Goal: Information Seeking & Learning: Learn about a topic

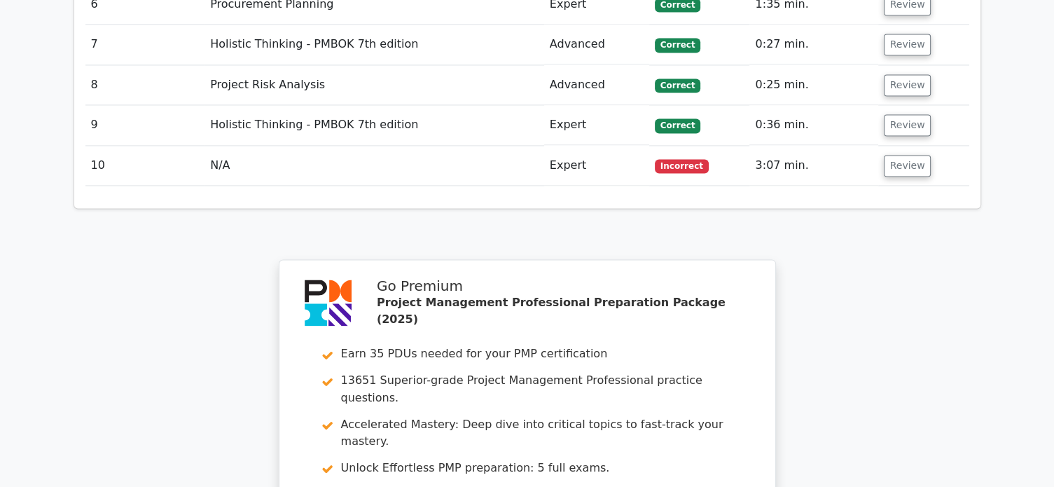
scroll to position [2547, 0]
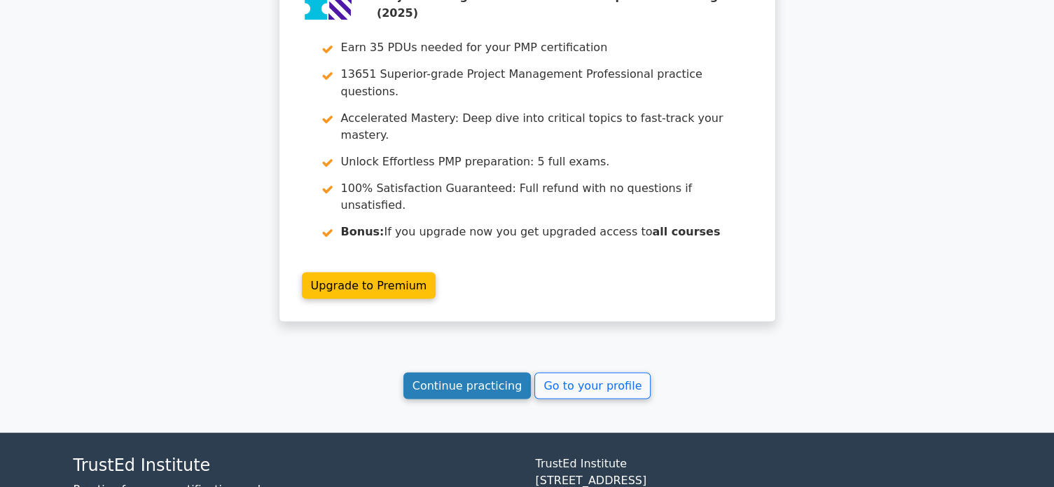
click at [467, 372] on link "Continue practicing" at bounding box center [468, 385] width 128 height 27
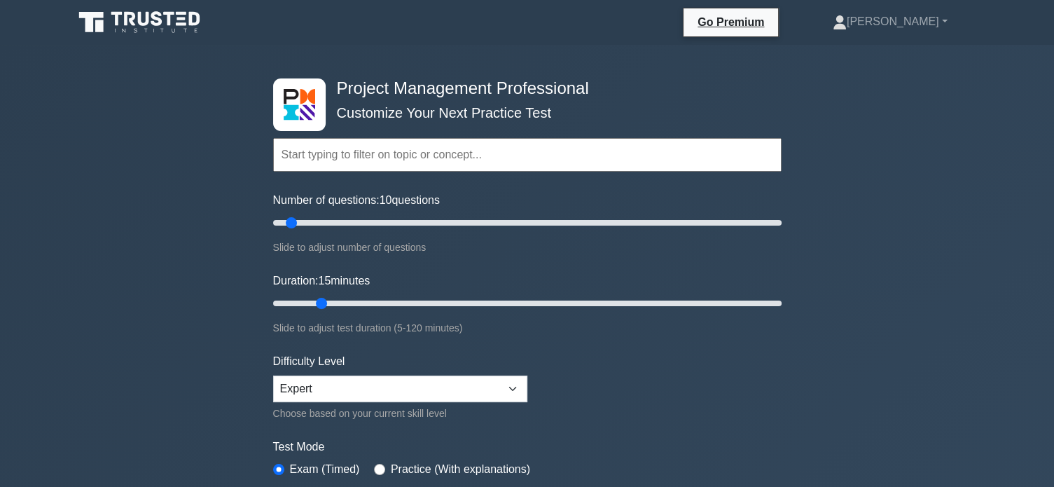
drag, startPoint x: 302, startPoint y: 298, endPoint x: 311, endPoint y: 300, distance: 9.3
type input "15"
click at [311, 300] on input "Duration: 15 minutes" at bounding box center [527, 303] width 509 height 17
click at [230, 331] on div "Project Management Professional Customize Your Next Practice Test Topics Scope …" at bounding box center [527, 472] width 1054 height 855
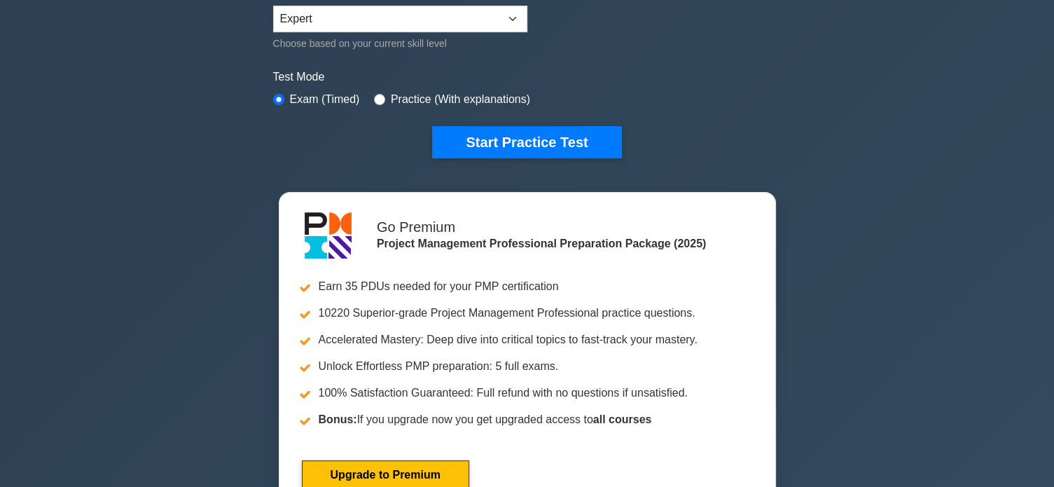
scroll to position [427, 0]
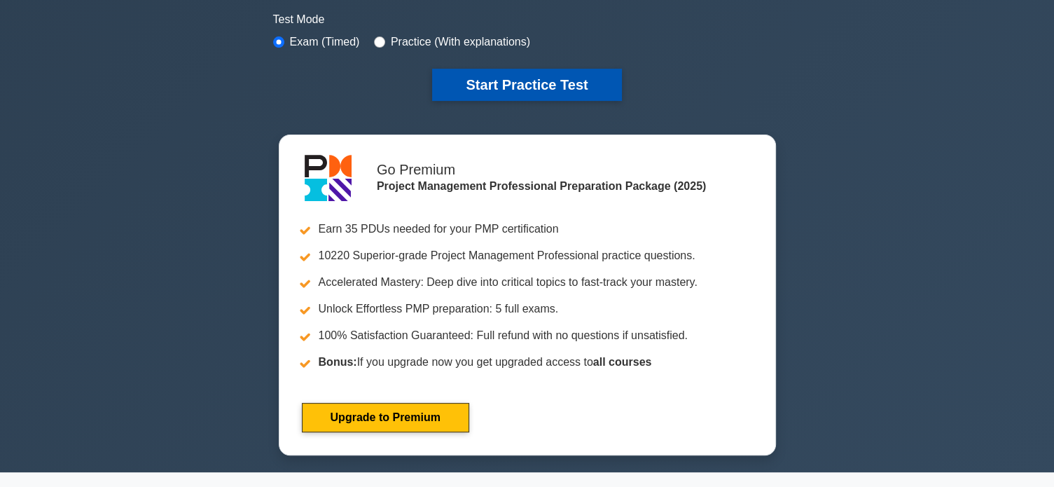
click at [542, 81] on button "Start Practice Test" at bounding box center [526, 85] width 189 height 32
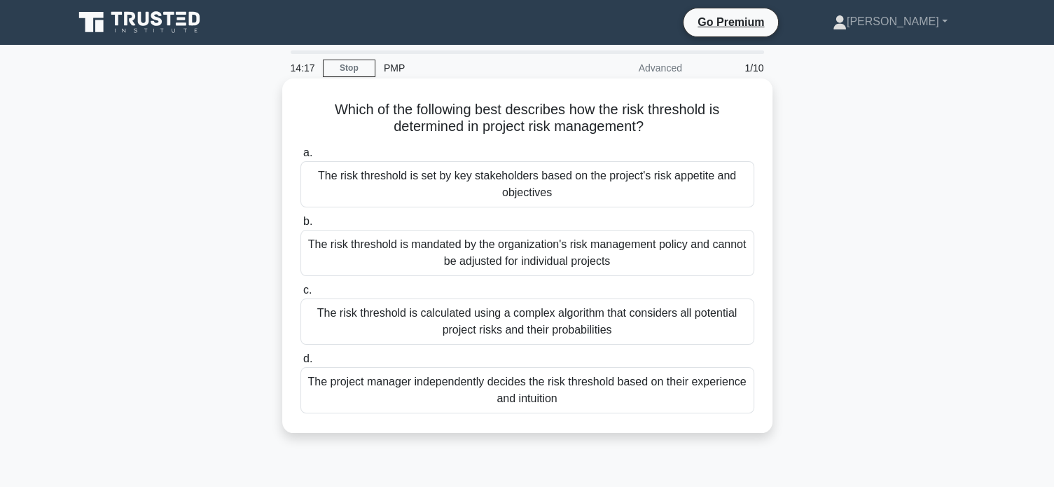
click at [639, 251] on div "The risk threshold is mandated by the organization's risk management policy and…" at bounding box center [528, 253] width 454 height 46
click at [301, 226] on input "b. The risk threshold is mandated by the organization's risk management policy …" at bounding box center [301, 221] width 0 height 9
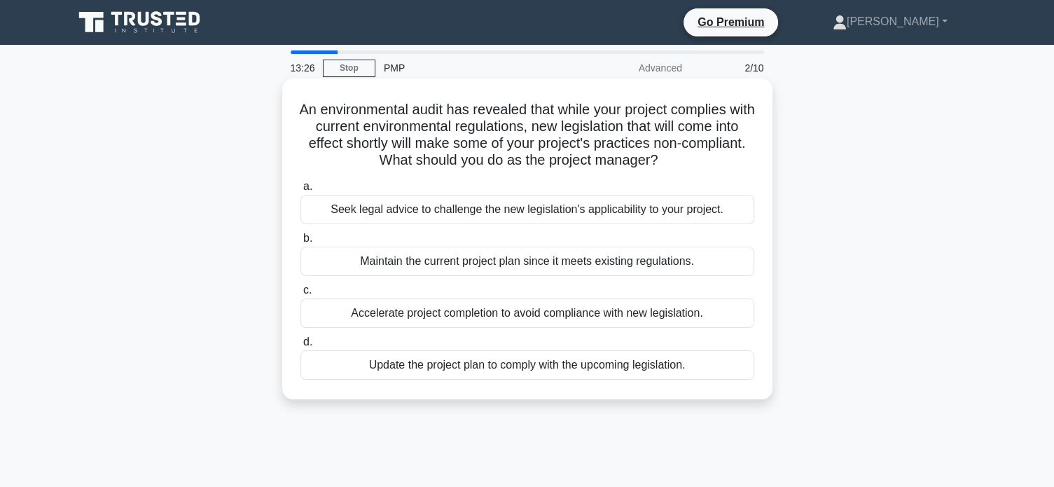
click at [558, 363] on div "Update the project plan to comply with the upcoming legislation." at bounding box center [528, 364] width 454 height 29
click at [301, 347] on input "d. Update the project plan to comply with the upcoming legislation." at bounding box center [301, 342] width 0 height 9
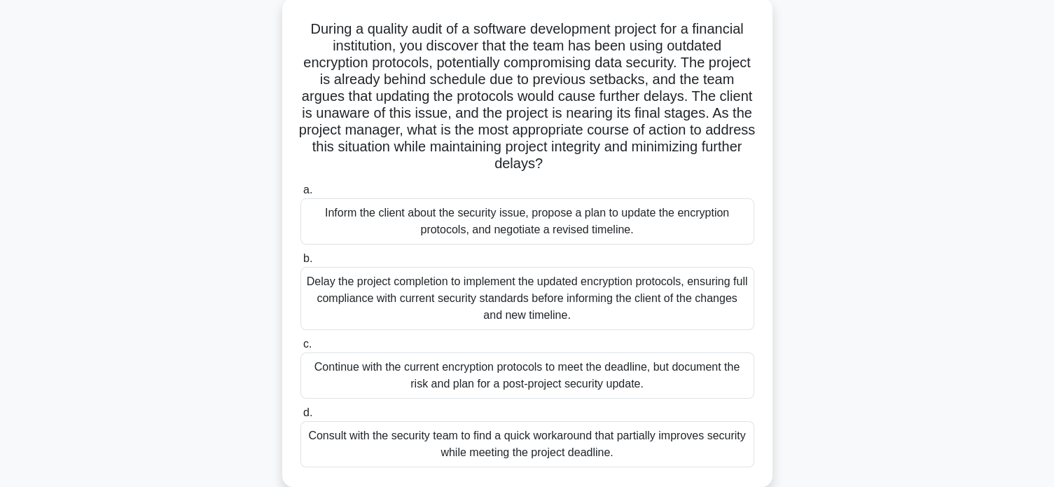
scroll to position [112, 0]
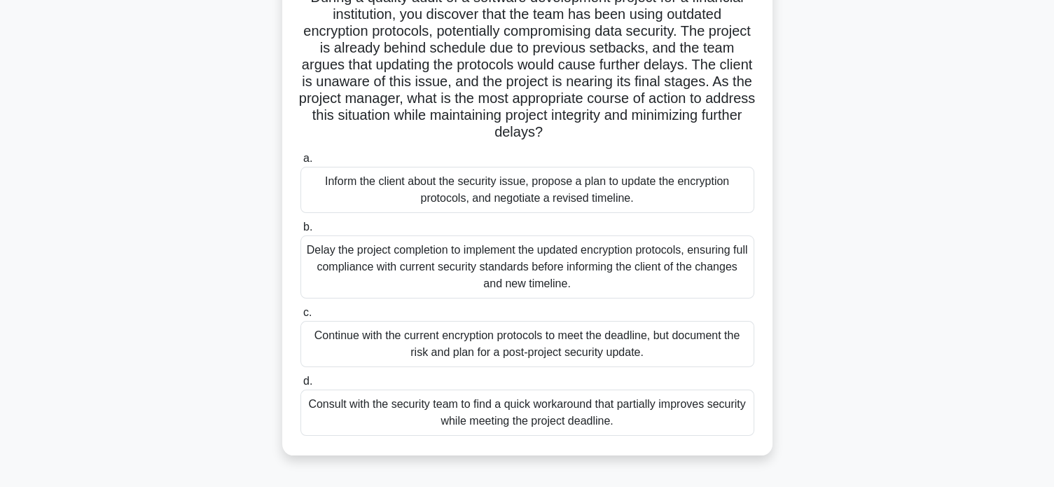
click at [491, 193] on div "Inform the client about the security issue, propose a plan to update the encryp…" at bounding box center [528, 190] width 454 height 46
click at [301, 163] on input "a. Inform the client about the security issue, propose a plan to update the enc…" at bounding box center [301, 158] width 0 height 9
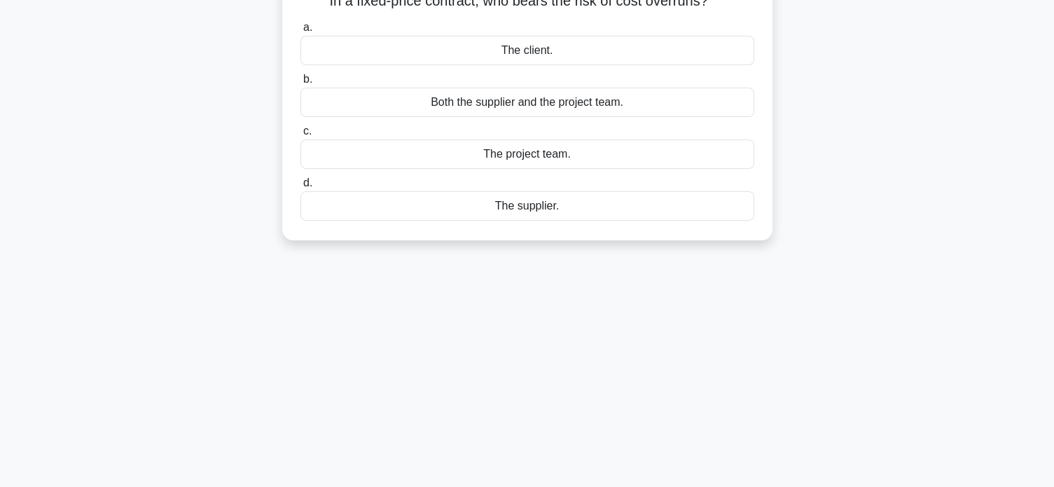
scroll to position [0, 0]
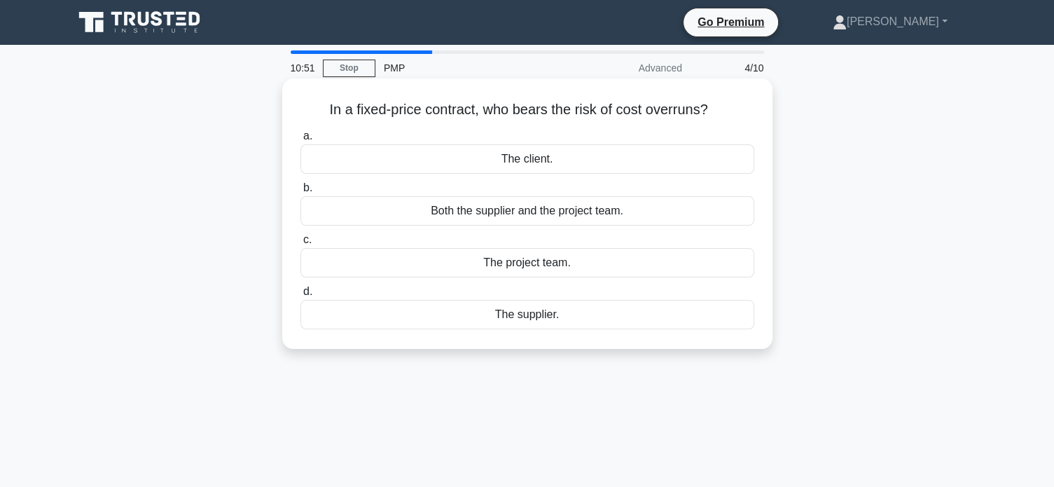
click at [530, 316] on div "The supplier." at bounding box center [528, 314] width 454 height 29
click at [301, 296] on input "d. The supplier." at bounding box center [301, 291] width 0 height 9
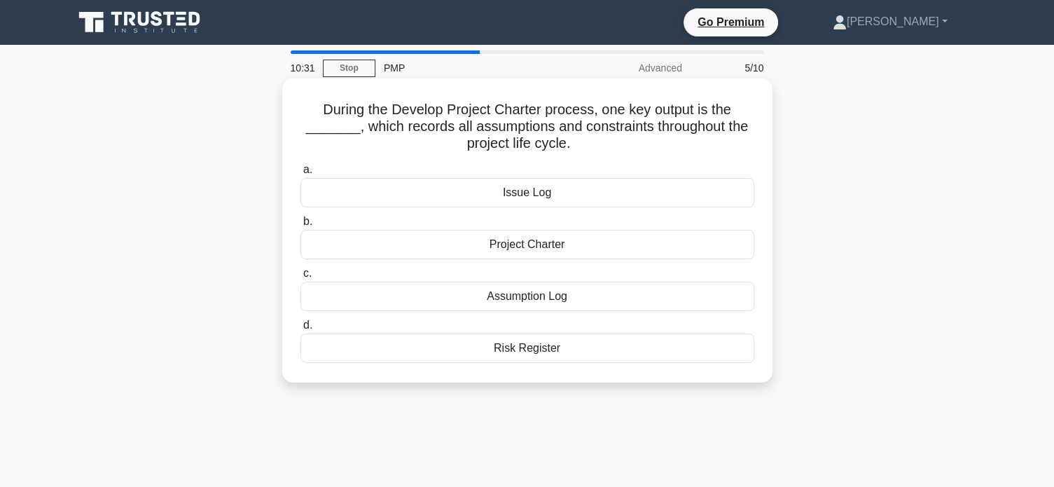
click at [671, 249] on div "Project Charter" at bounding box center [528, 244] width 454 height 29
click at [301, 226] on input "b. Project Charter" at bounding box center [301, 221] width 0 height 9
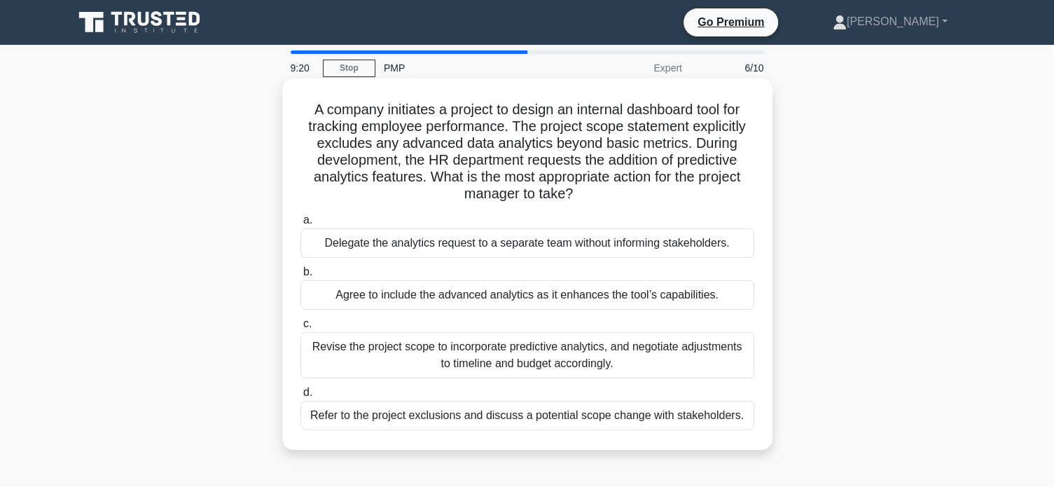
click at [652, 415] on div "Refer to the project exclusions and discuss a potential scope change with stake…" at bounding box center [528, 415] width 454 height 29
click at [301, 397] on input "d. Refer to the project exclusions and discuss a potential scope change with st…" at bounding box center [301, 392] width 0 height 9
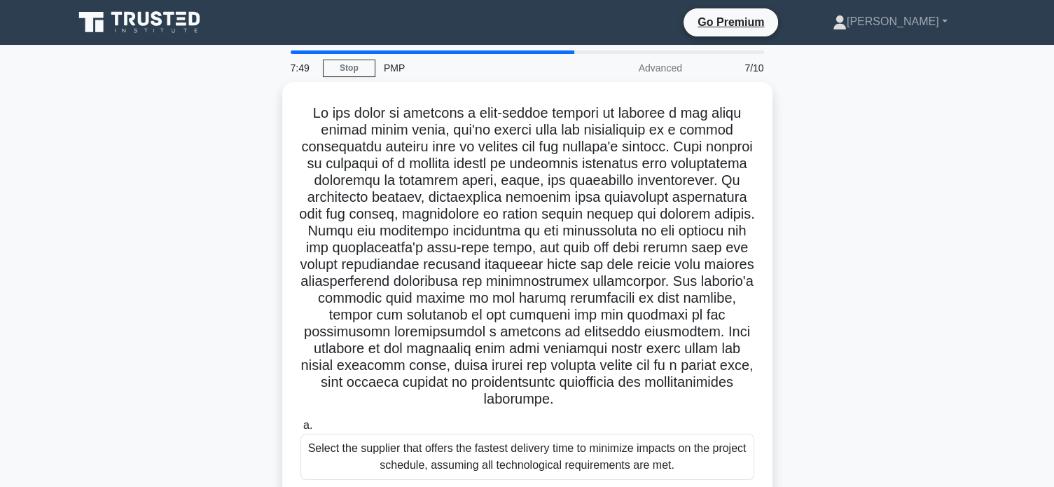
click at [848, 415] on div ".spinner_0XTQ{transform-origin:center;animation:spinner_y6GP .75s linear infini…" at bounding box center [527, 402] width 925 height 640
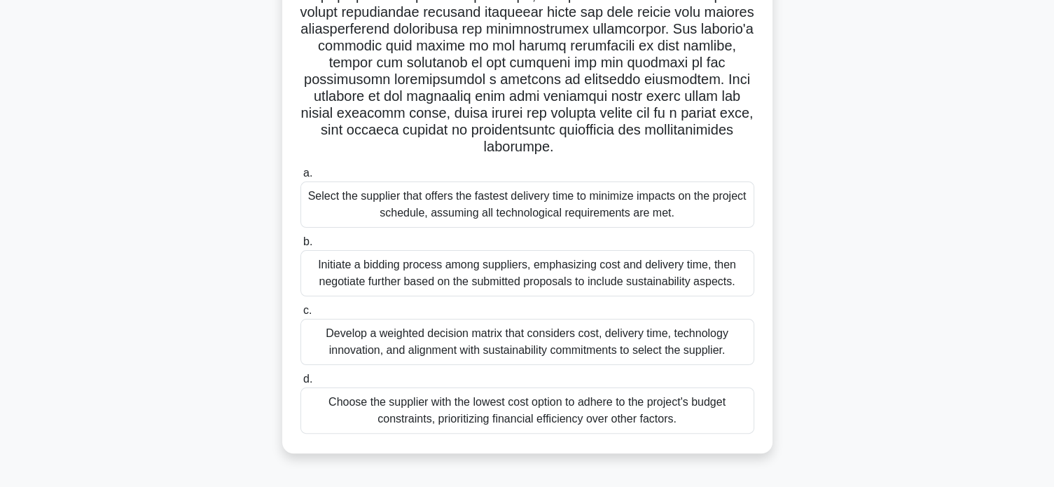
scroll to position [270, 0]
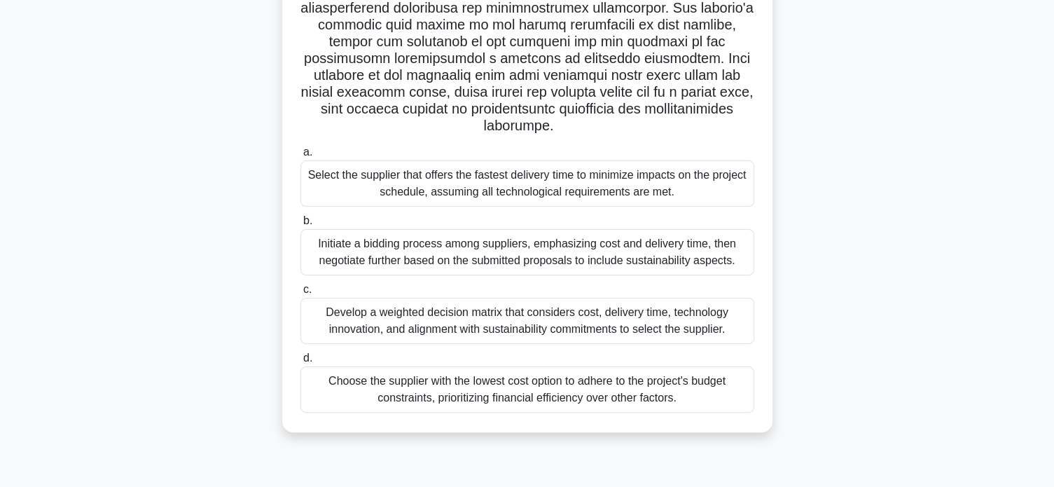
click at [606, 328] on div "Develop a weighted decision matrix that considers cost, delivery time, technolo…" at bounding box center [528, 321] width 454 height 46
click at [301, 294] on input "c. Develop a weighted decision matrix that considers cost, delivery time, techn…" at bounding box center [301, 289] width 0 height 9
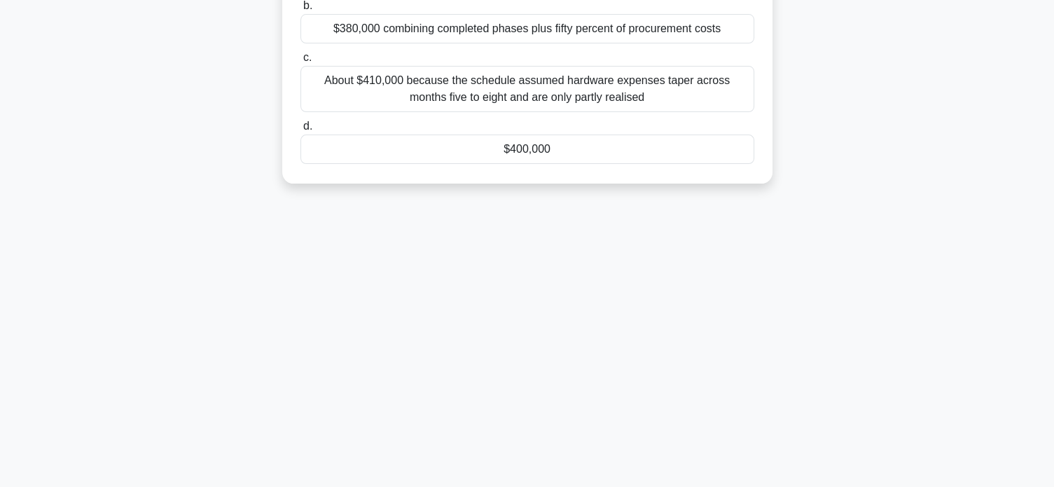
scroll to position [0, 0]
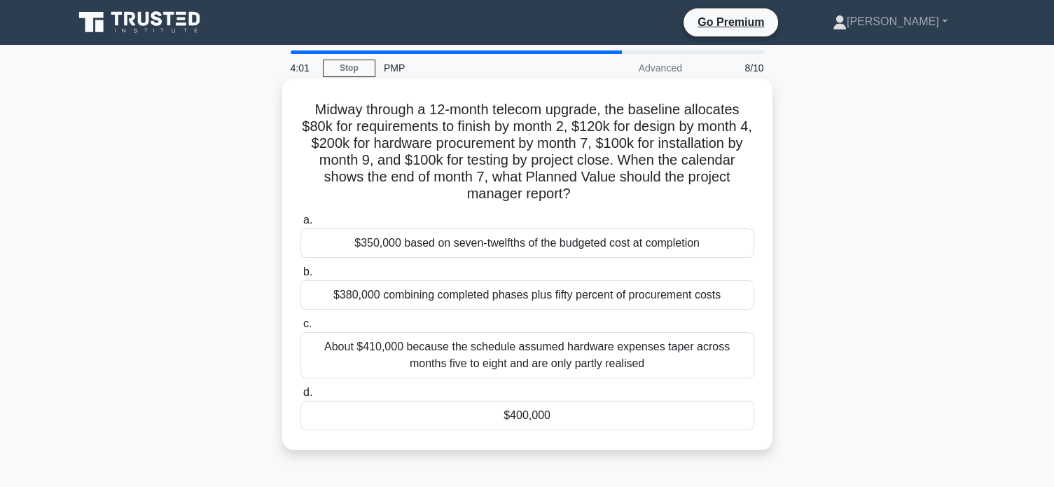
click at [558, 417] on div "$400,000" at bounding box center [528, 415] width 454 height 29
click at [301, 397] on input "d. $400,000" at bounding box center [301, 392] width 0 height 9
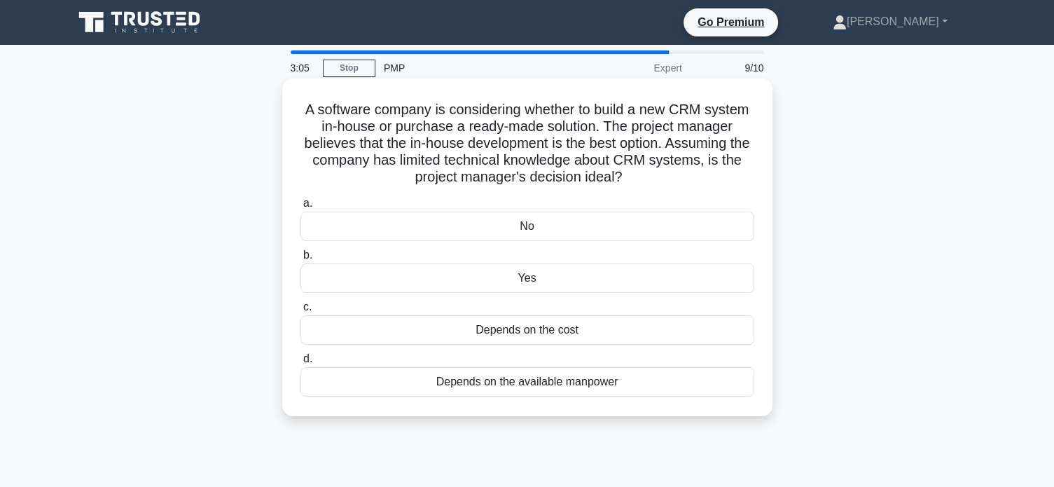
click at [639, 229] on div "No" at bounding box center [528, 226] width 454 height 29
click at [301, 208] on input "a. No" at bounding box center [301, 203] width 0 height 9
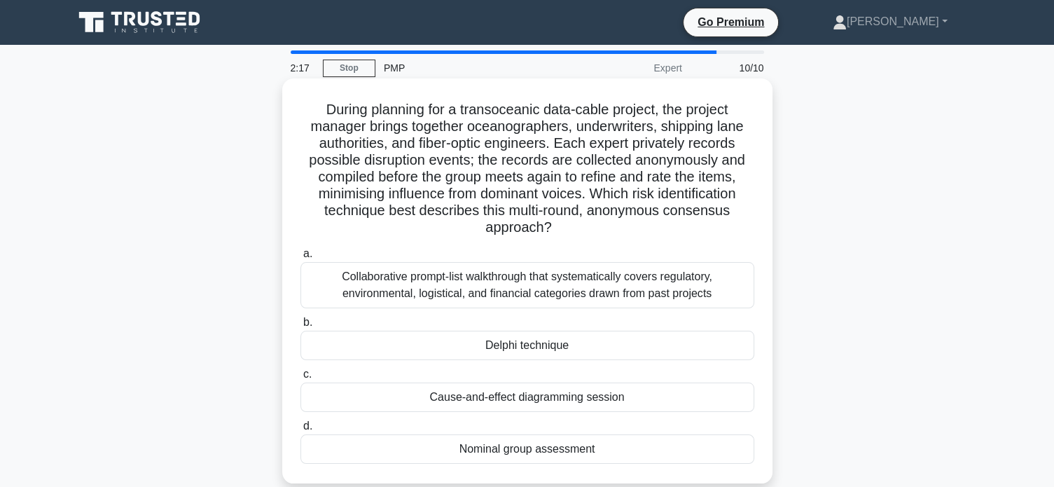
click at [569, 347] on div "Delphi technique" at bounding box center [528, 345] width 454 height 29
click at [301, 327] on input "b. Delphi technique" at bounding box center [301, 322] width 0 height 9
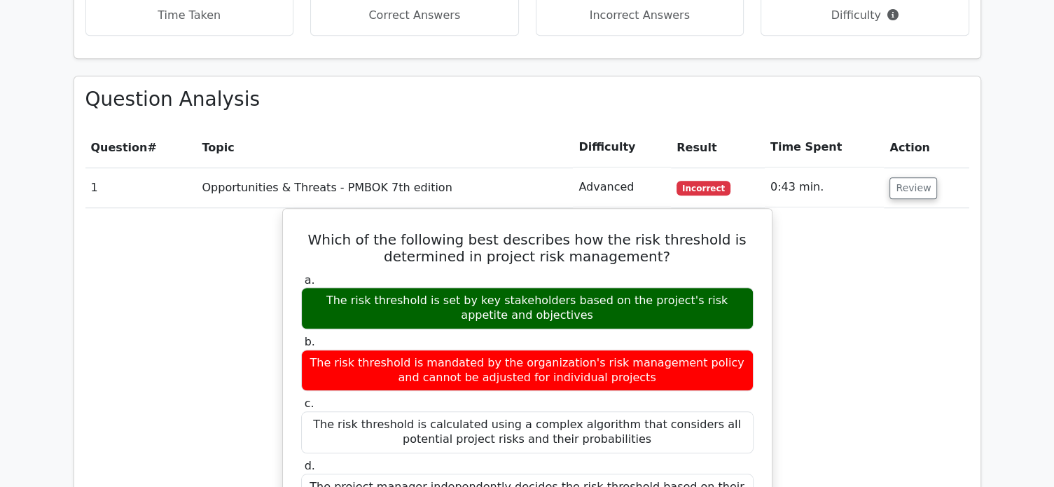
scroll to position [1037, 0]
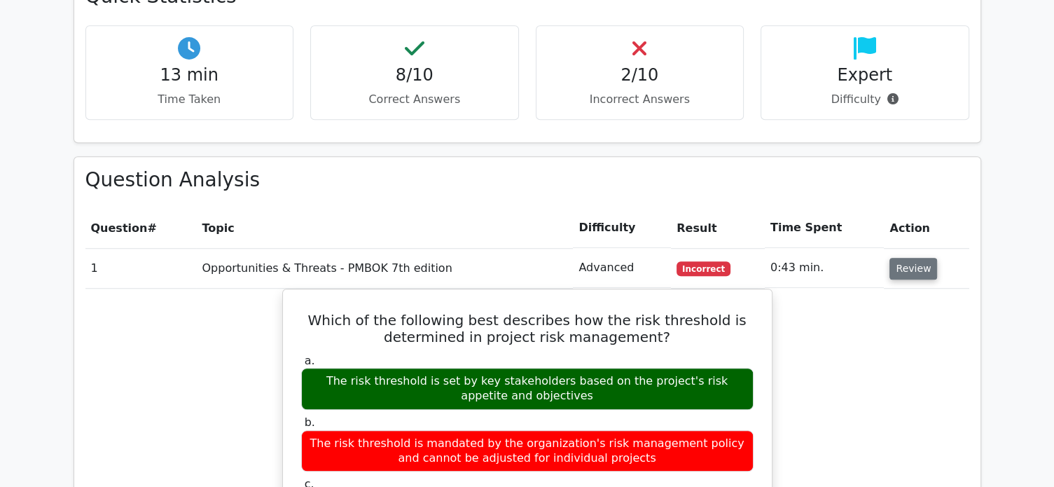
click at [915, 258] on button "Review" at bounding box center [914, 269] width 48 height 22
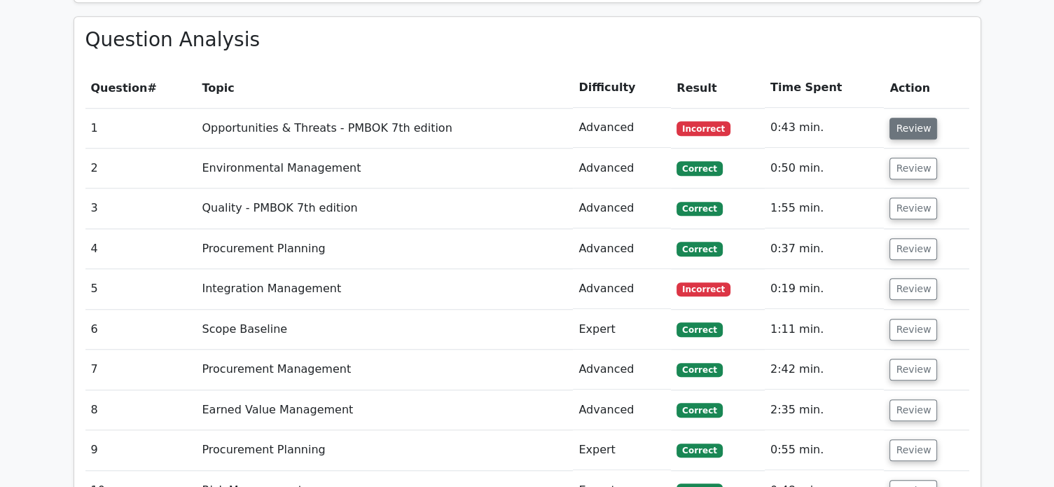
scroll to position [1149, 0]
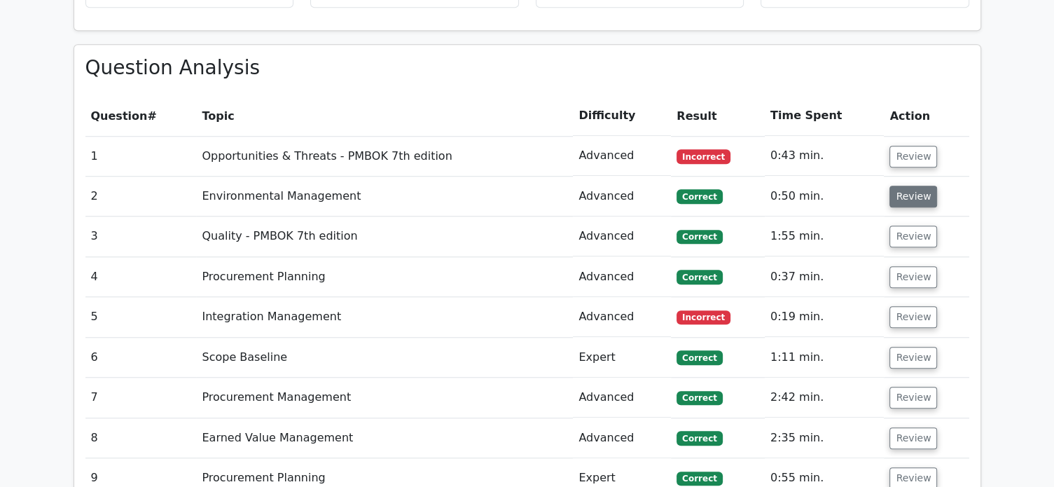
click at [922, 186] on button "Review" at bounding box center [914, 197] width 48 height 22
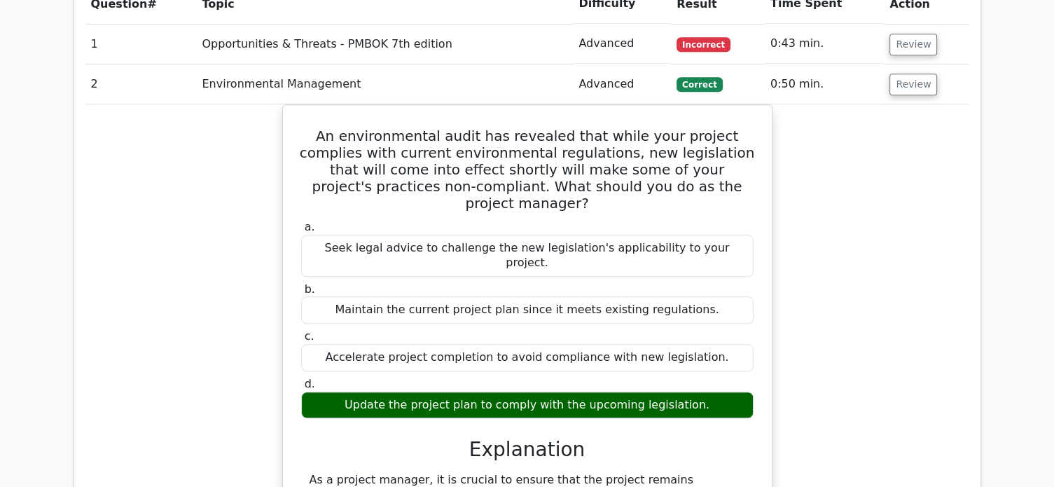
scroll to position [1177, 0]
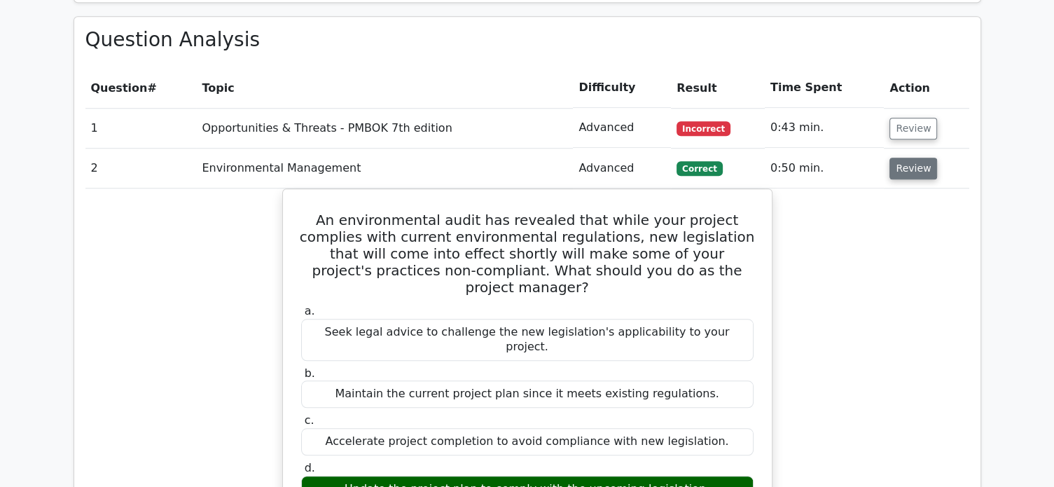
click at [911, 158] on button "Review" at bounding box center [914, 169] width 48 height 22
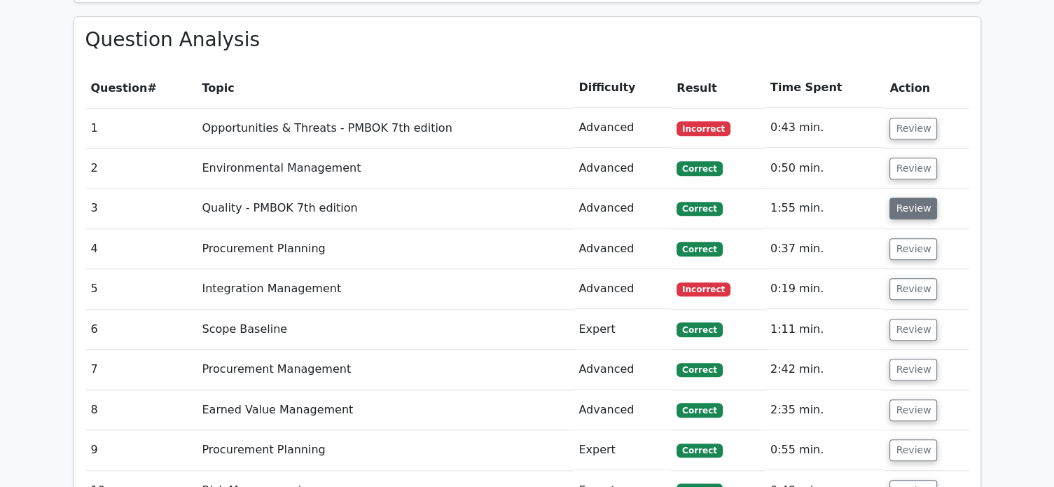
click at [911, 198] on button "Review" at bounding box center [914, 209] width 48 height 22
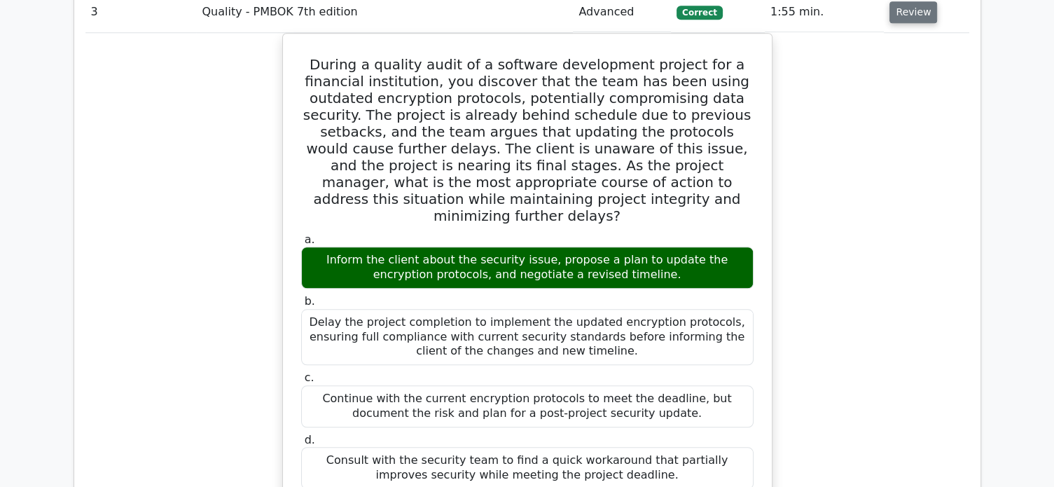
scroll to position [1289, 0]
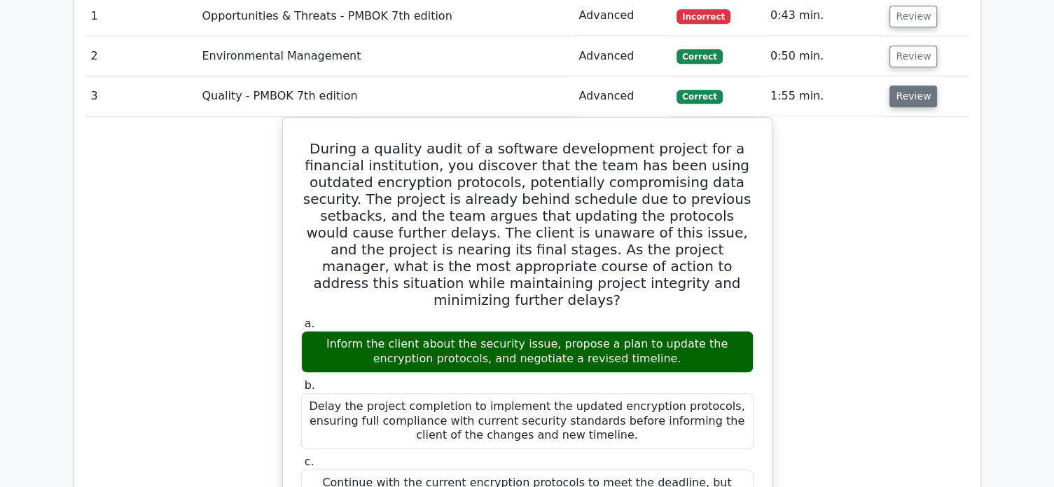
click at [911, 85] on button "Review" at bounding box center [914, 96] width 48 height 22
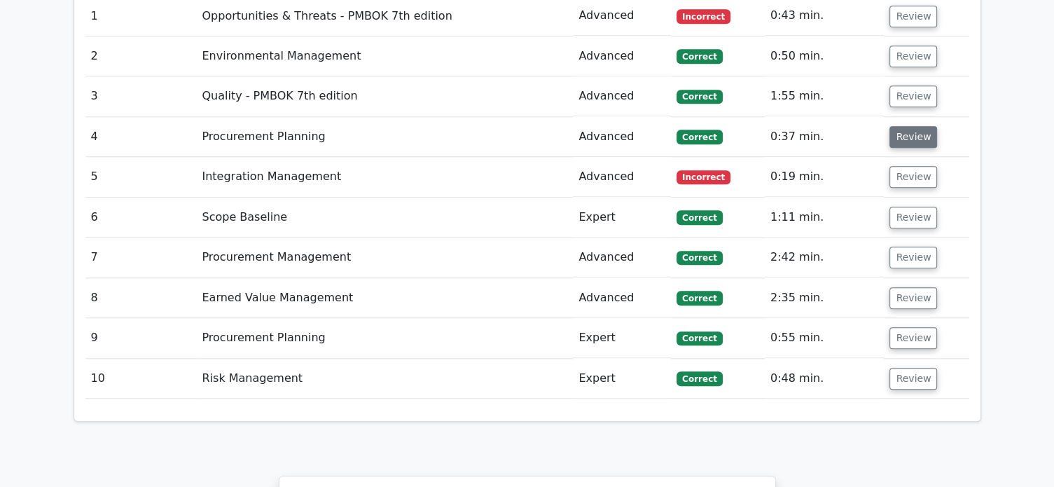
click at [911, 126] on button "Review" at bounding box center [914, 137] width 48 height 22
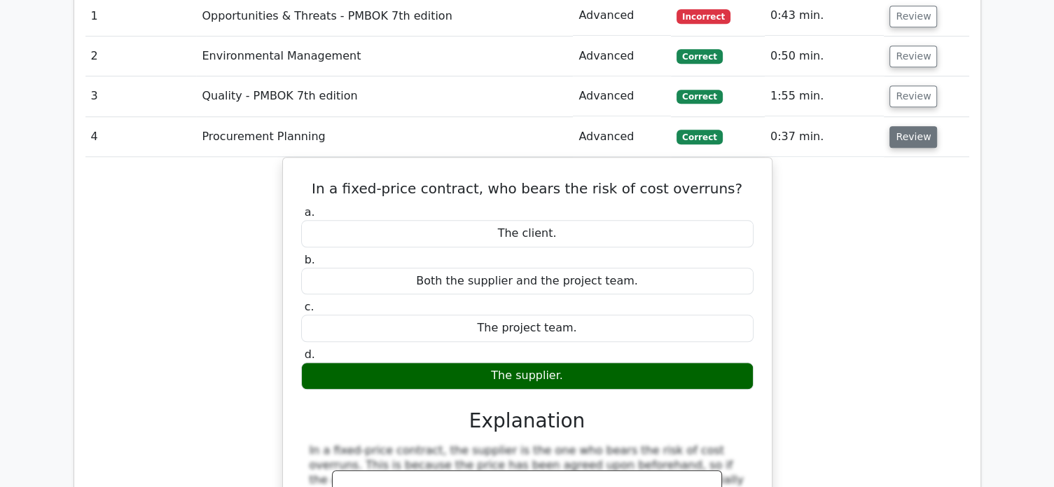
scroll to position [1317, 0]
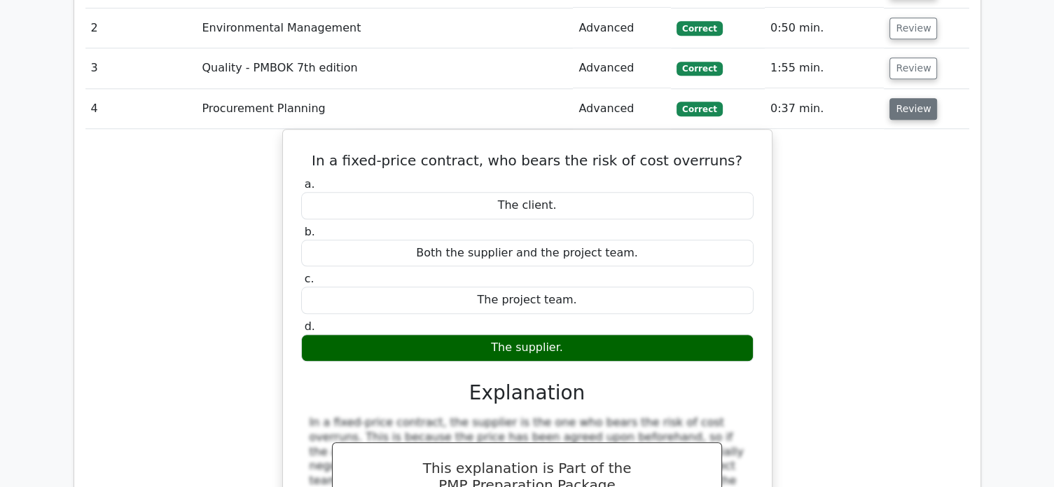
click at [906, 98] on button "Review" at bounding box center [914, 109] width 48 height 22
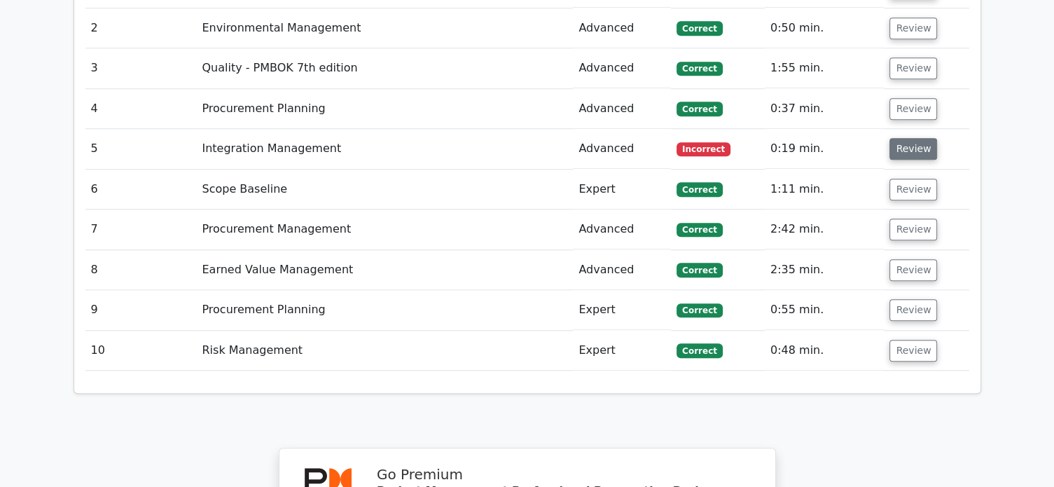
click at [911, 138] on button "Review" at bounding box center [914, 149] width 48 height 22
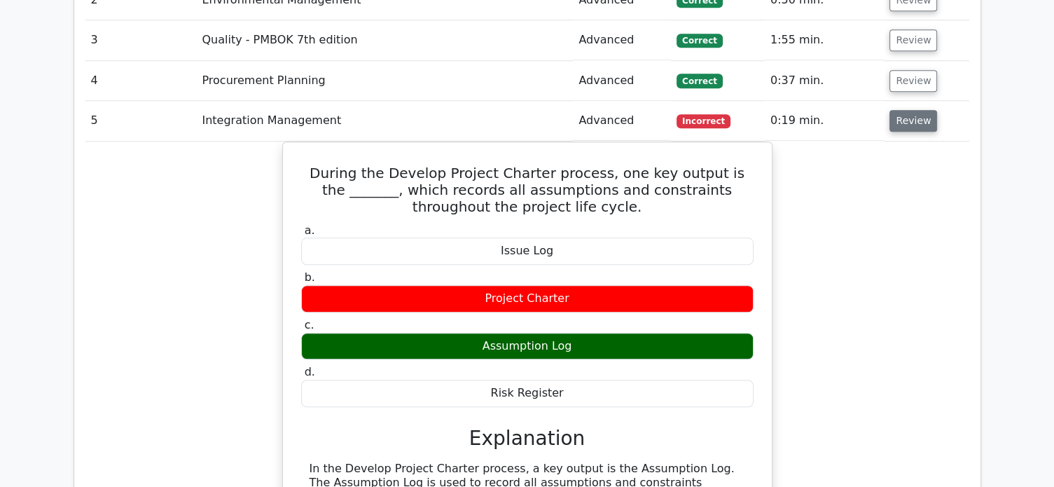
scroll to position [1401, 0]
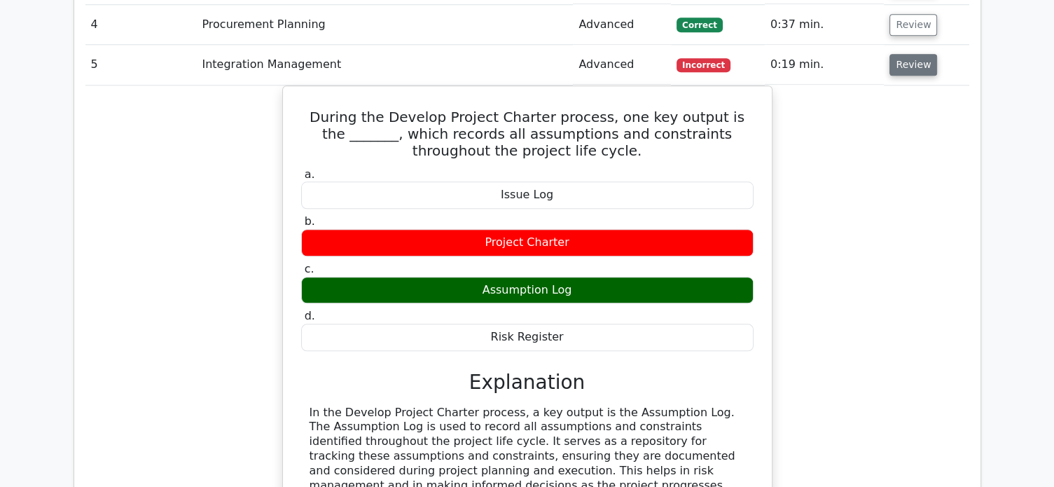
click at [916, 54] on button "Review" at bounding box center [914, 65] width 48 height 22
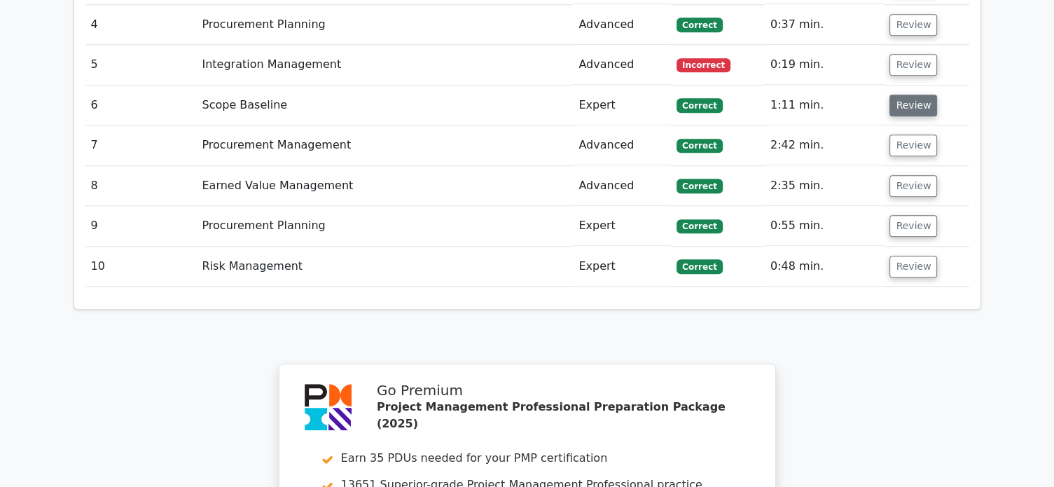
click at [910, 95] on button "Review" at bounding box center [914, 106] width 48 height 22
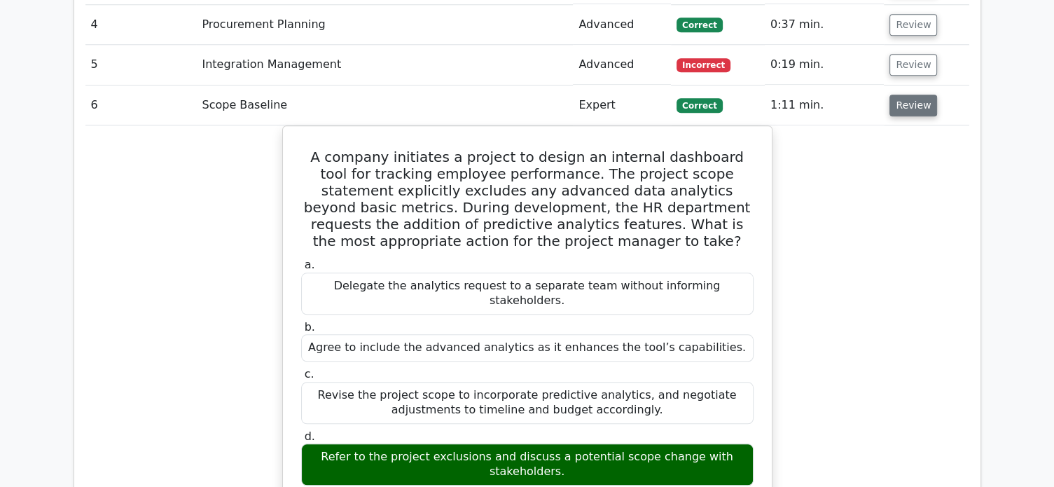
click at [910, 95] on button "Review" at bounding box center [914, 106] width 48 height 22
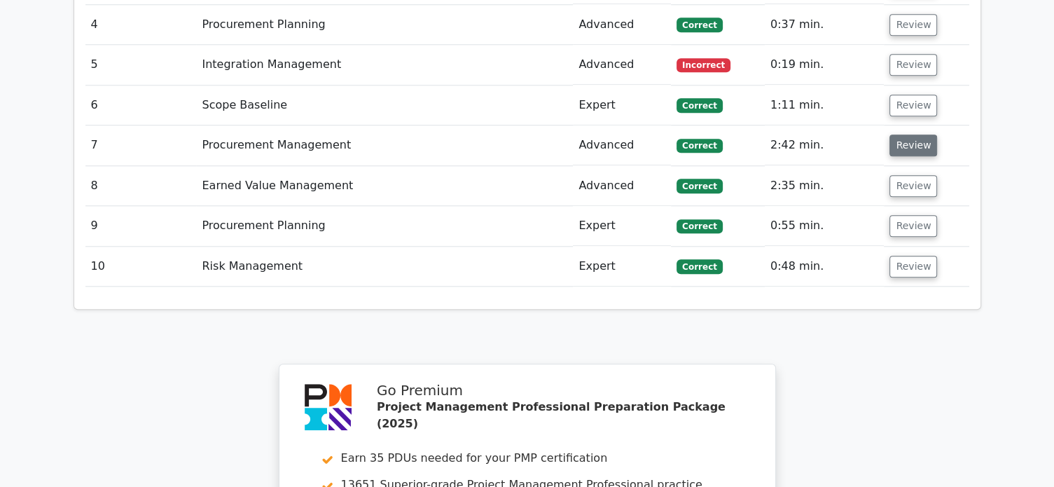
click at [909, 135] on button "Review" at bounding box center [914, 146] width 48 height 22
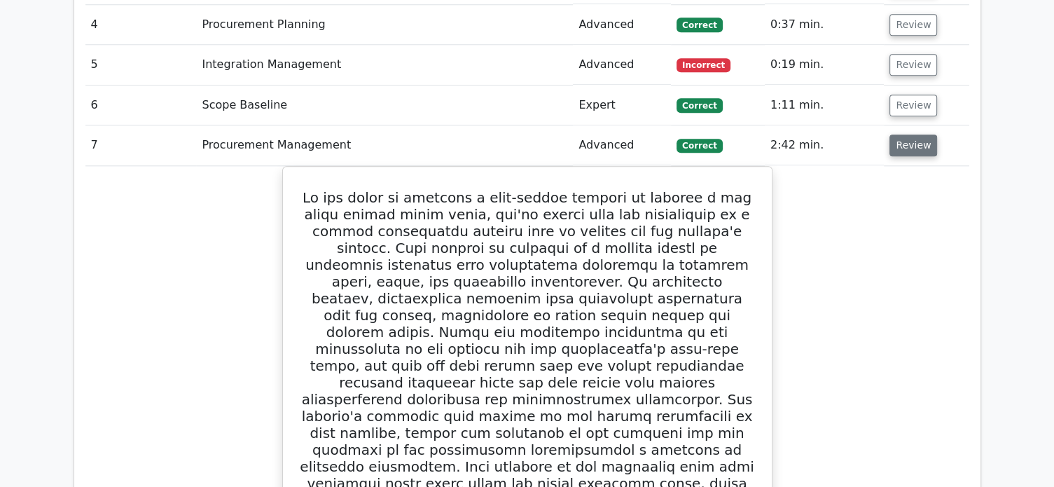
click at [909, 135] on button "Review" at bounding box center [914, 146] width 48 height 22
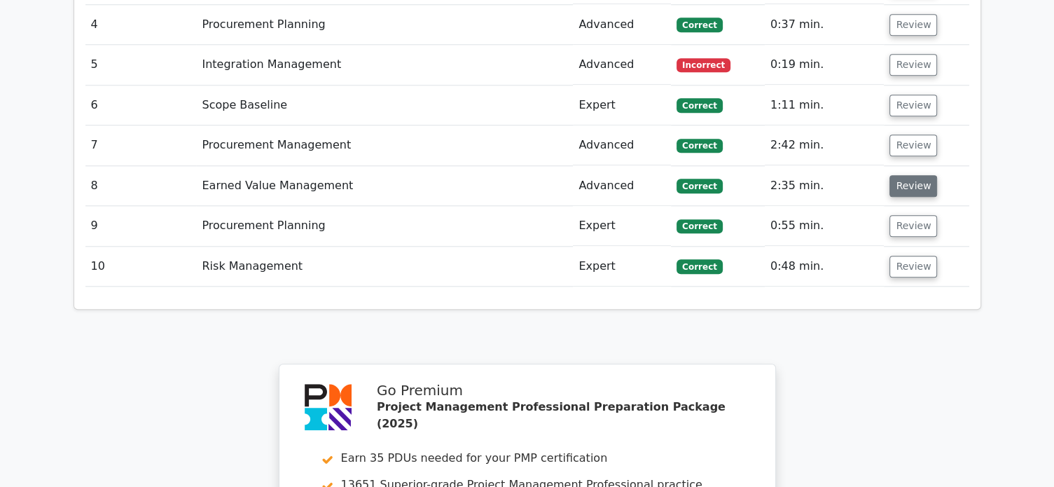
click at [909, 175] on button "Review" at bounding box center [914, 186] width 48 height 22
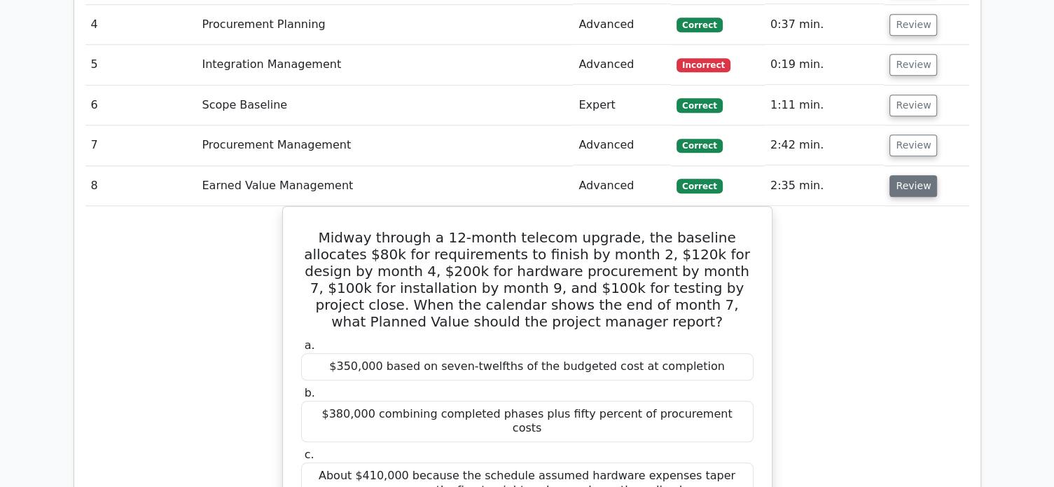
click at [909, 175] on button "Review" at bounding box center [914, 186] width 48 height 22
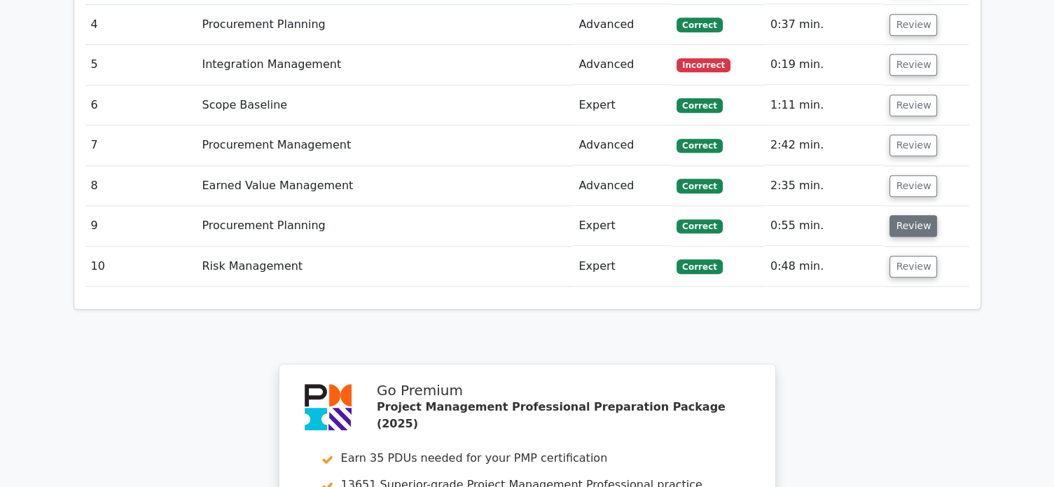
click at [907, 215] on button "Review" at bounding box center [914, 226] width 48 height 22
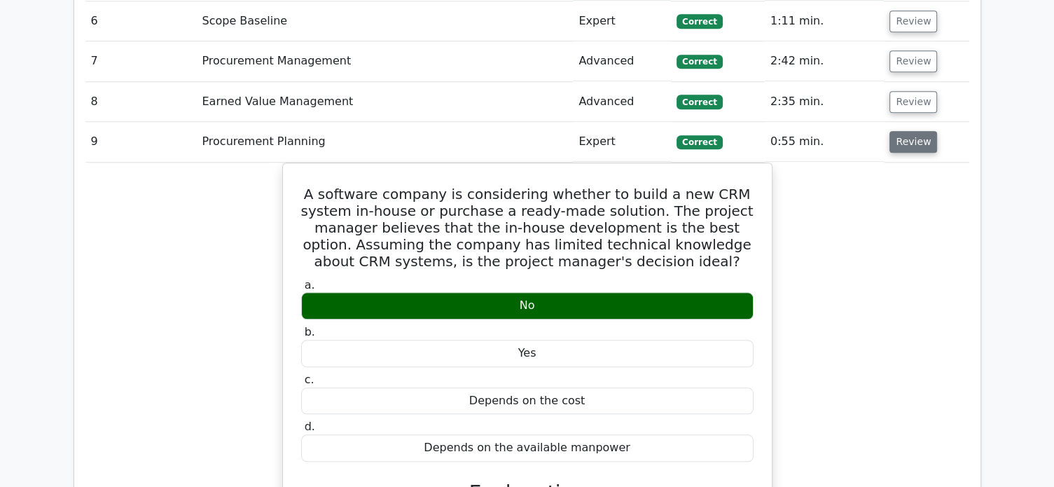
scroll to position [1373, 0]
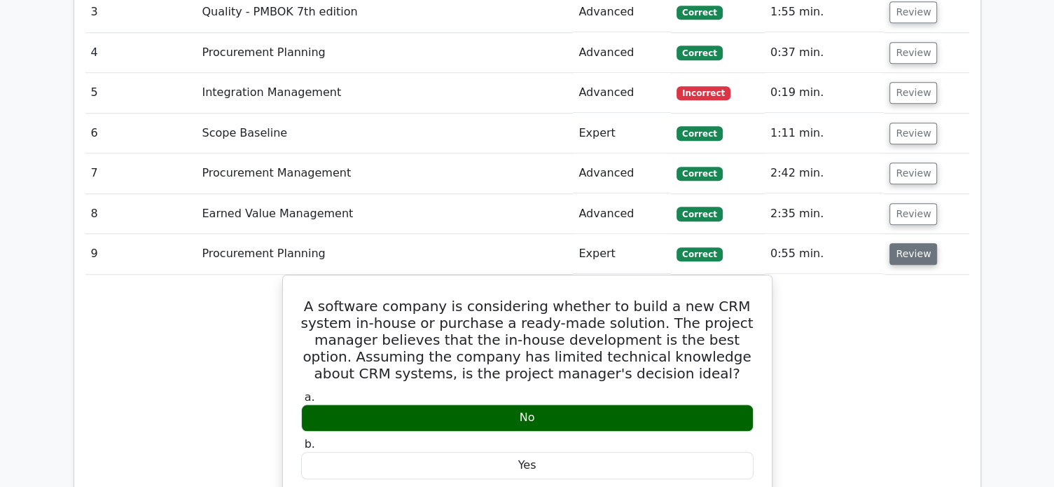
click at [907, 243] on button "Review" at bounding box center [914, 254] width 48 height 22
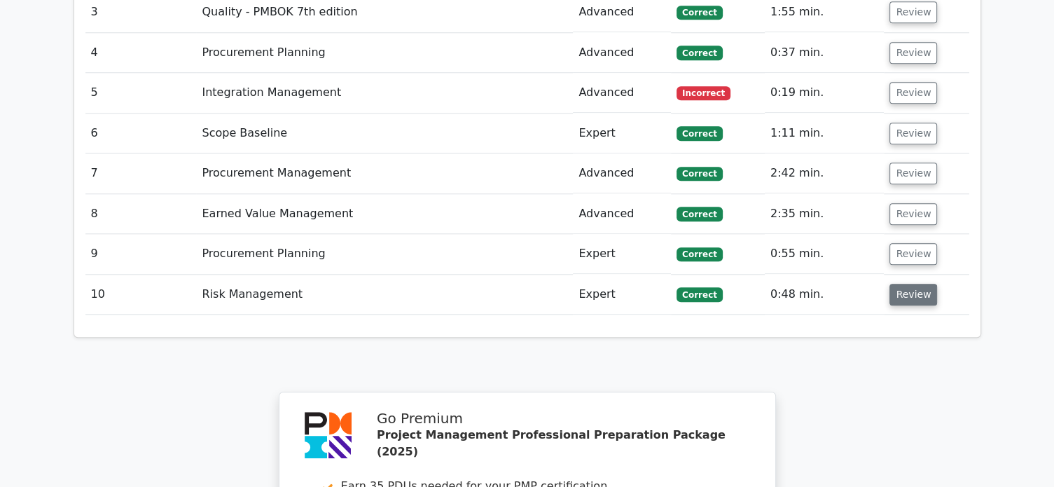
click at [907, 284] on button "Review" at bounding box center [914, 295] width 48 height 22
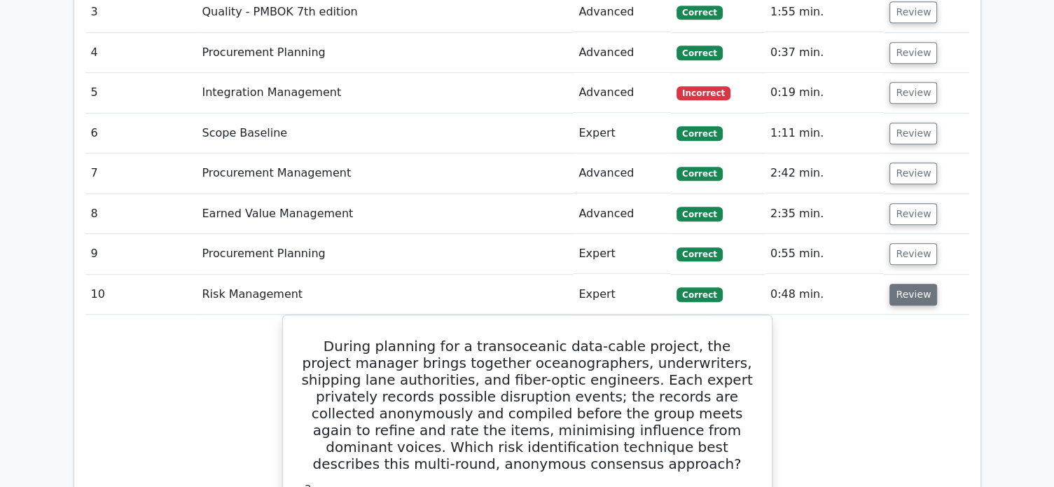
click at [907, 284] on button "Review" at bounding box center [914, 295] width 48 height 22
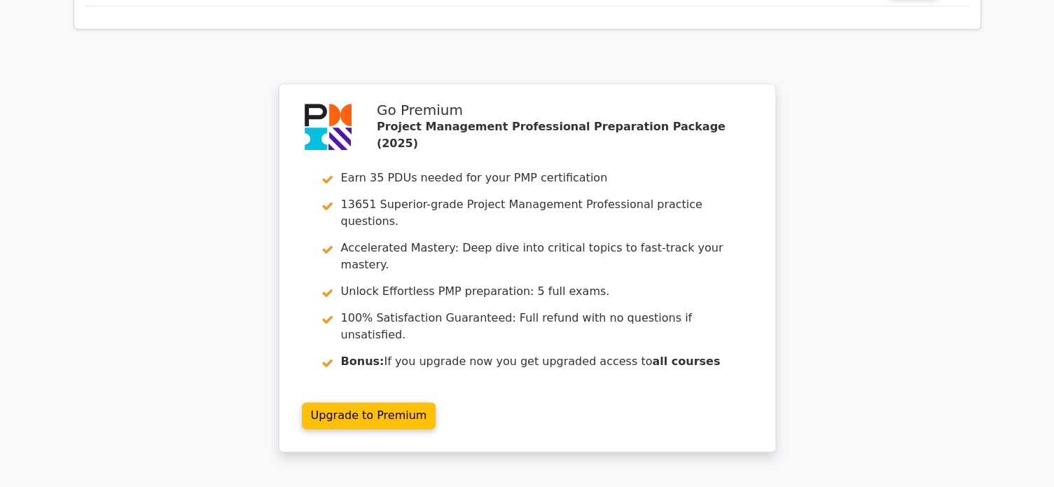
scroll to position [1709, 0]
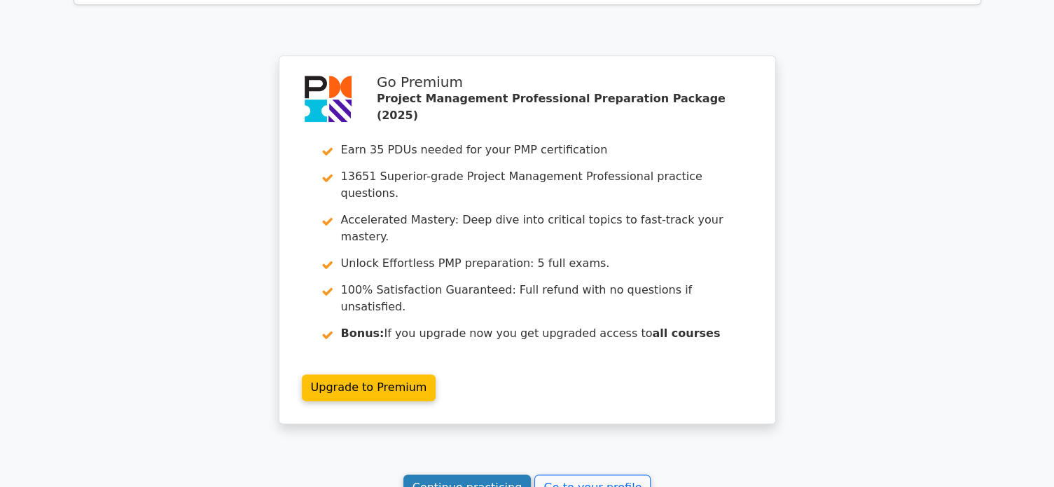
click at [495, 474] on link "Continue practicing" at bounding box center [468, 487] width 128 height 27
